Goal: Find specific page/section: Find specific page/section

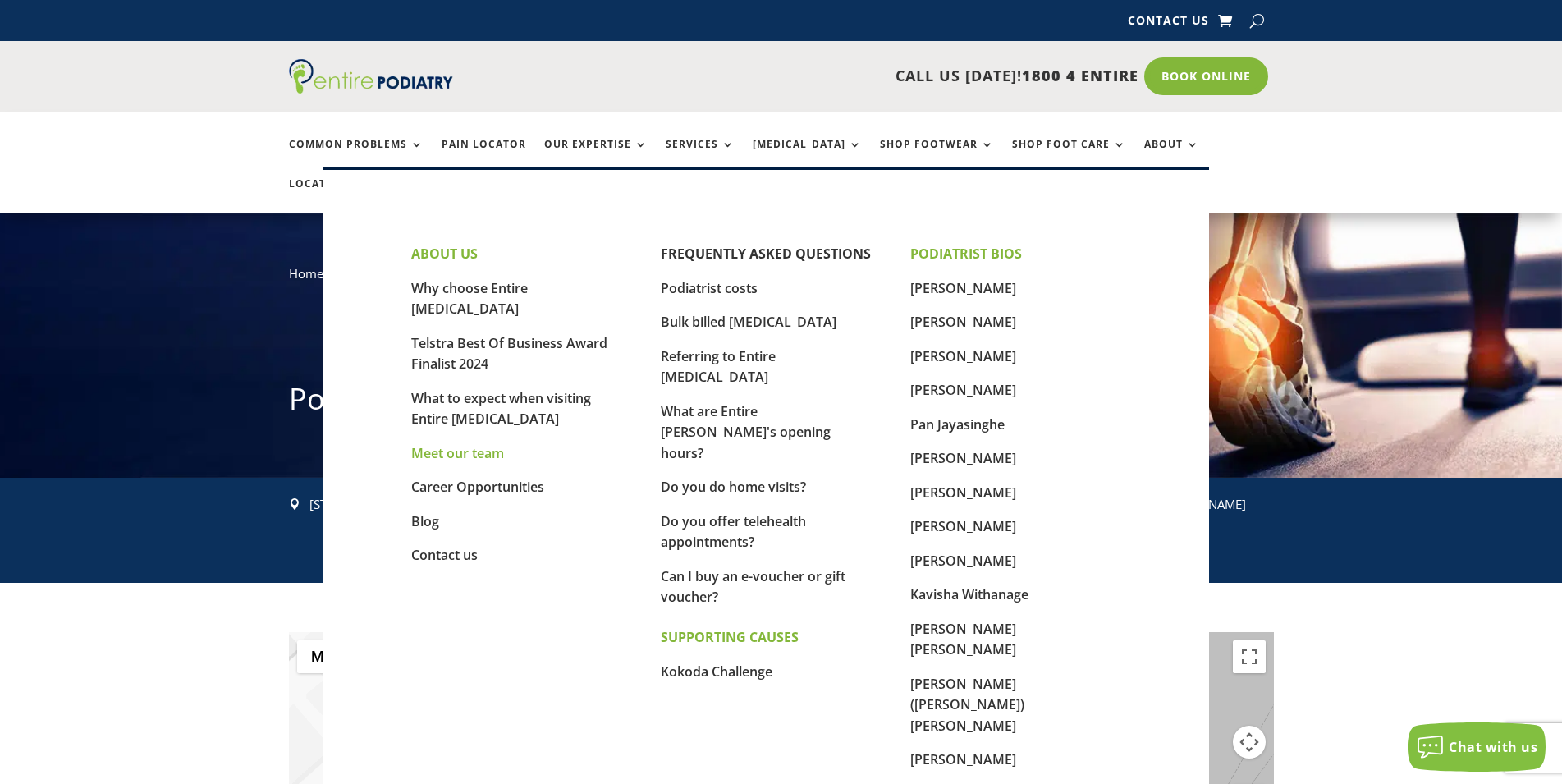
click at [462, 444] on link "Meet our team" at bounding box center [457, 453] width 93 height 18
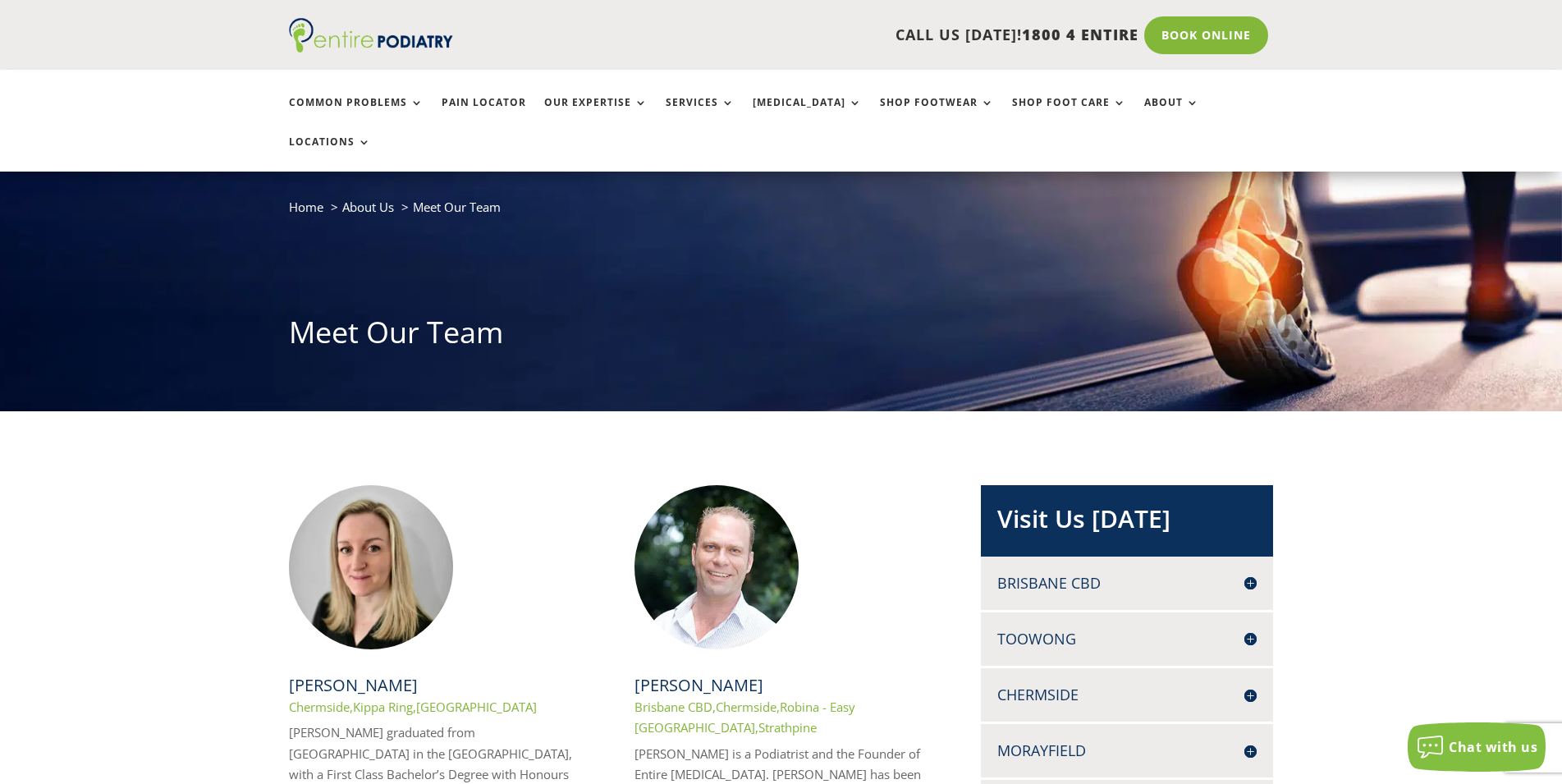
scroll to position [65, 0]
click at [716, 518] on img at bounding box center [716, 567] width 164 height 164
